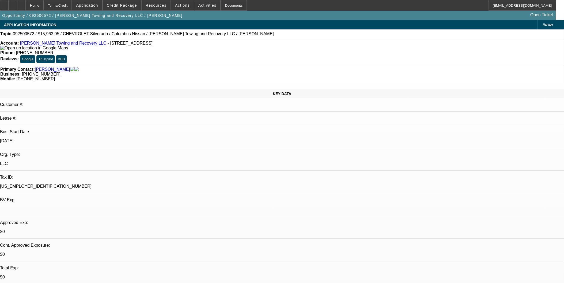
select select "0"
select select "2"
select select "0"
select select "1"
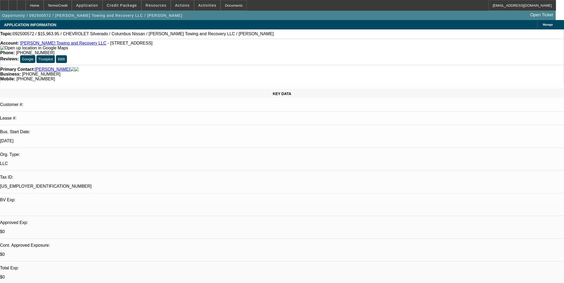
select select "0"
select select "2"
select select "0"
select select "1"
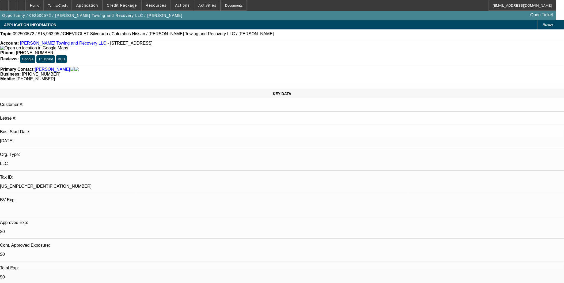
select select "0"
select select "2"
select select "0"
select select "21"
